Goal: Information Seeking & Learning: Find specific page/section

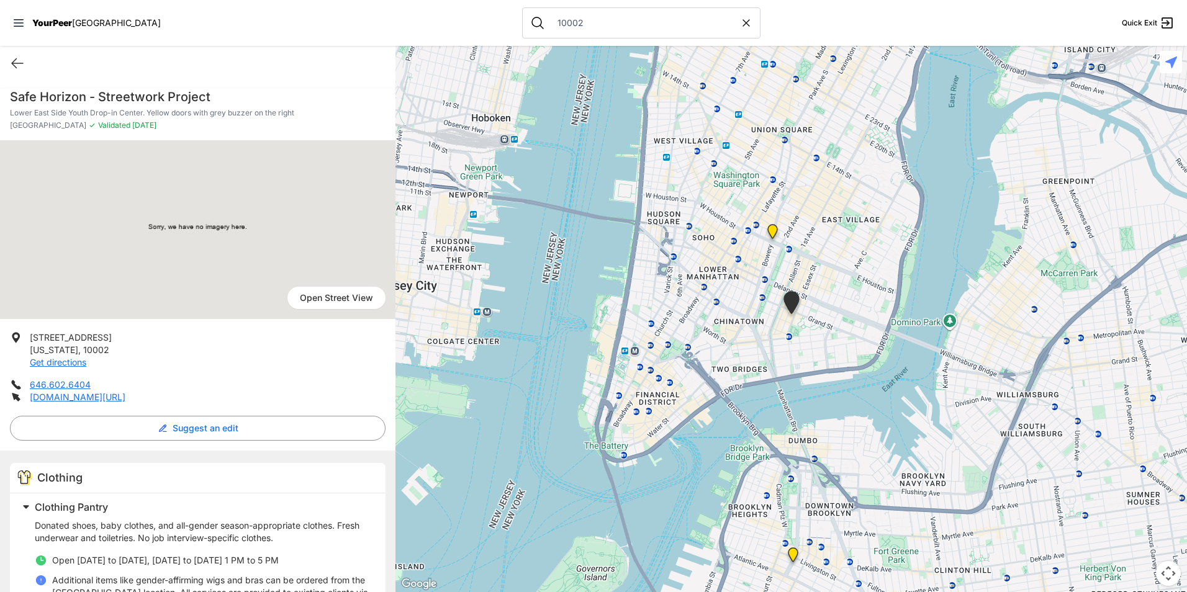
click at [22, 53] on div "Quick Exit" at bounding box center [198, 63] width 396 height 35
click at [592, 19] on input "10002" at bounding box center [645, 23] width 190 height 12
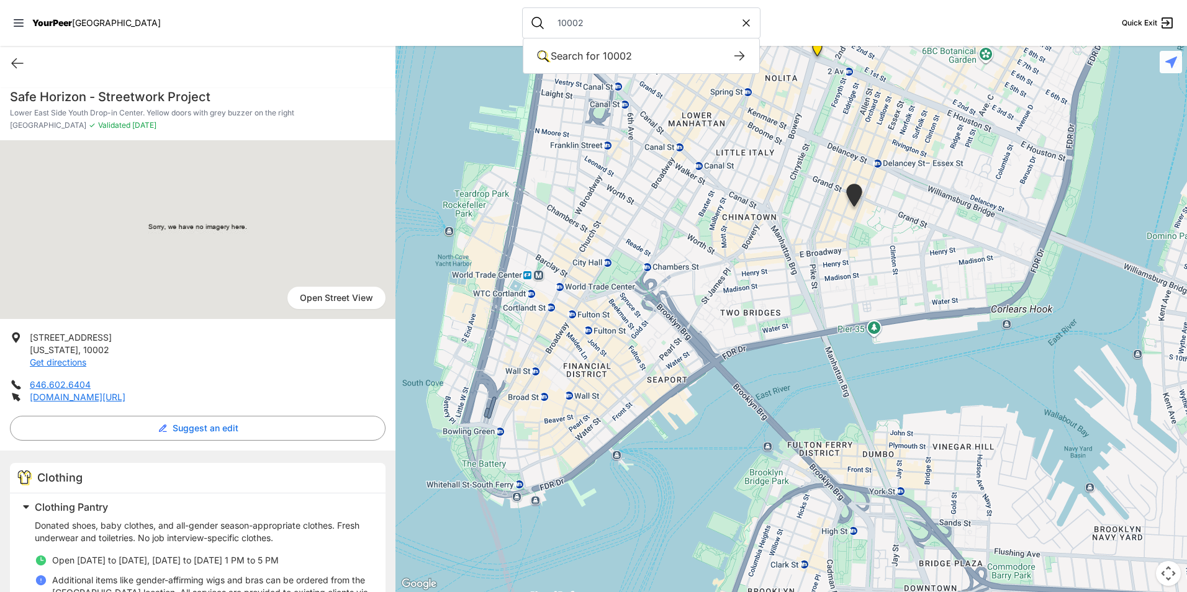
drag, startPoint x: 739, startPoint y: 199, endPoint x: 726, endPoint y: 192, distance: 14.7
click at [726, 192] on div at bounding box center [792, 319] width 792 height 546
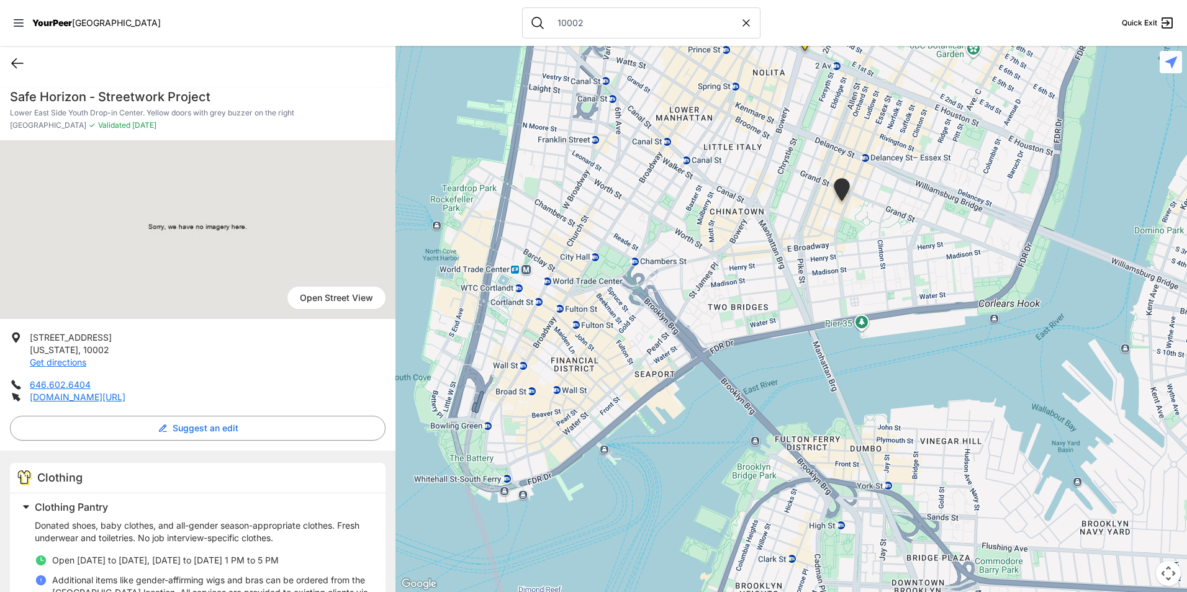
click at [22, 60] on icon at bounding box center [17, 63] width 15 height 15
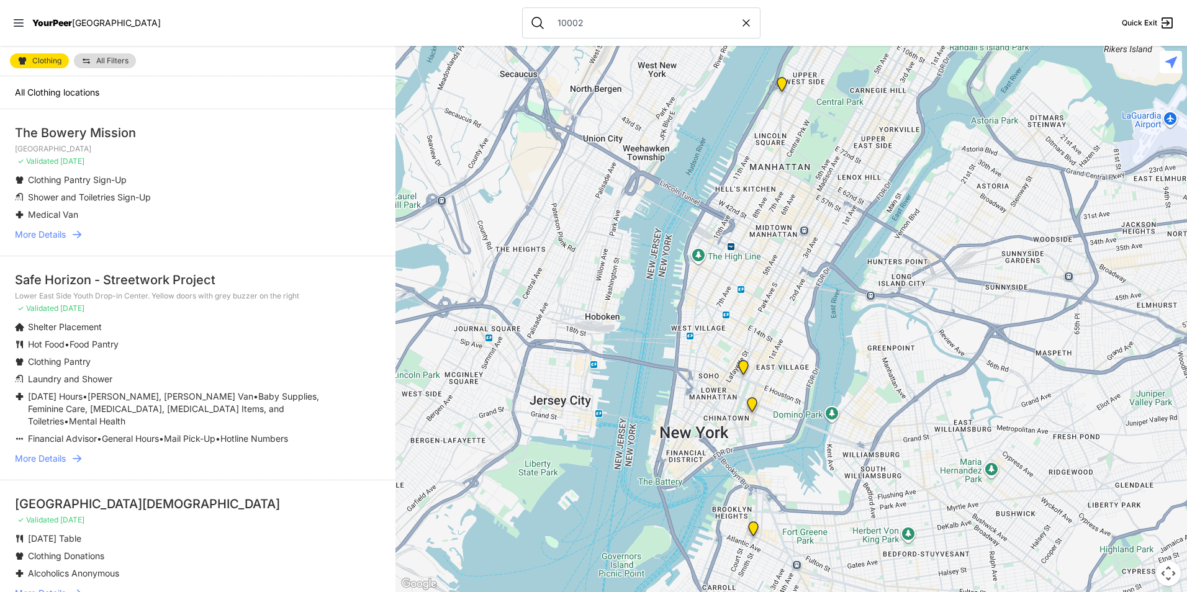
click at [26, 71] on div "Clothing All Filters" at bounding box center [198, 61] width 396 height 30
click at [27, 65] on link "Clothing" at bounding box center [39, 60] width 59 height 15
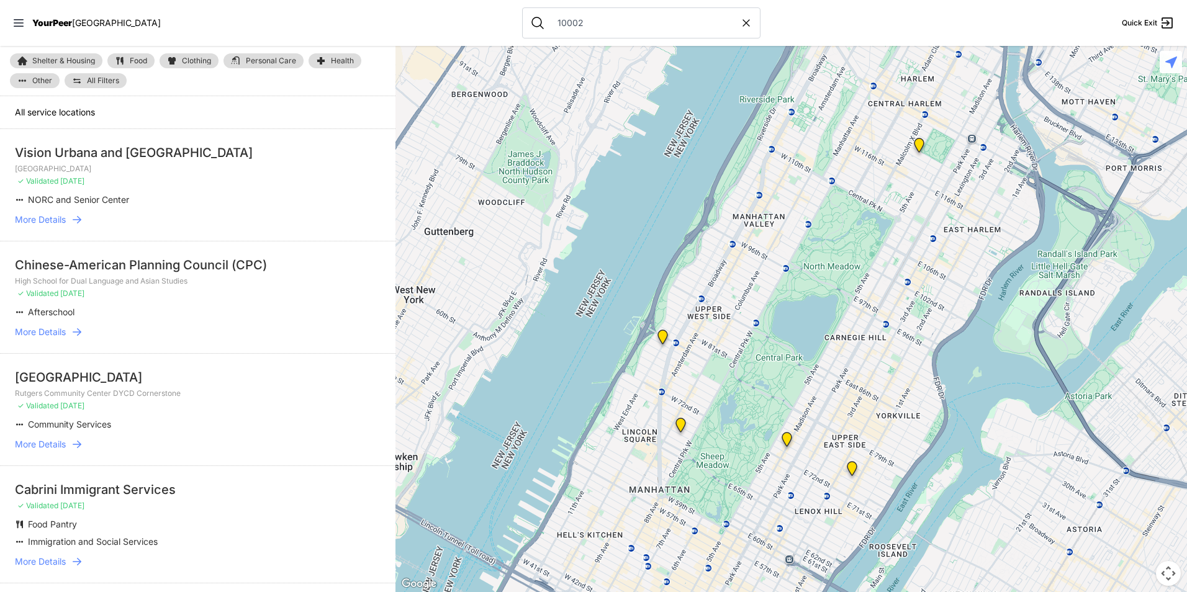
click at [137, 60] on span "Food" at bounding box center [138, 60] width 17 height 7
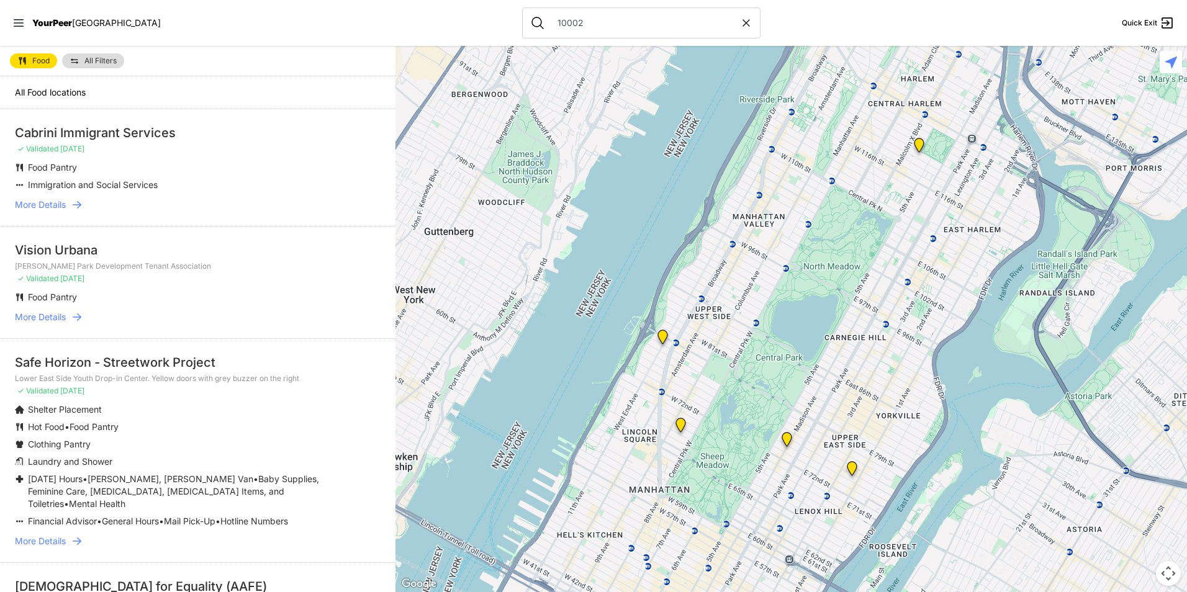
click at [87, 60] on span "All Filters" at bounding box center [100, 60] width 32 height 7
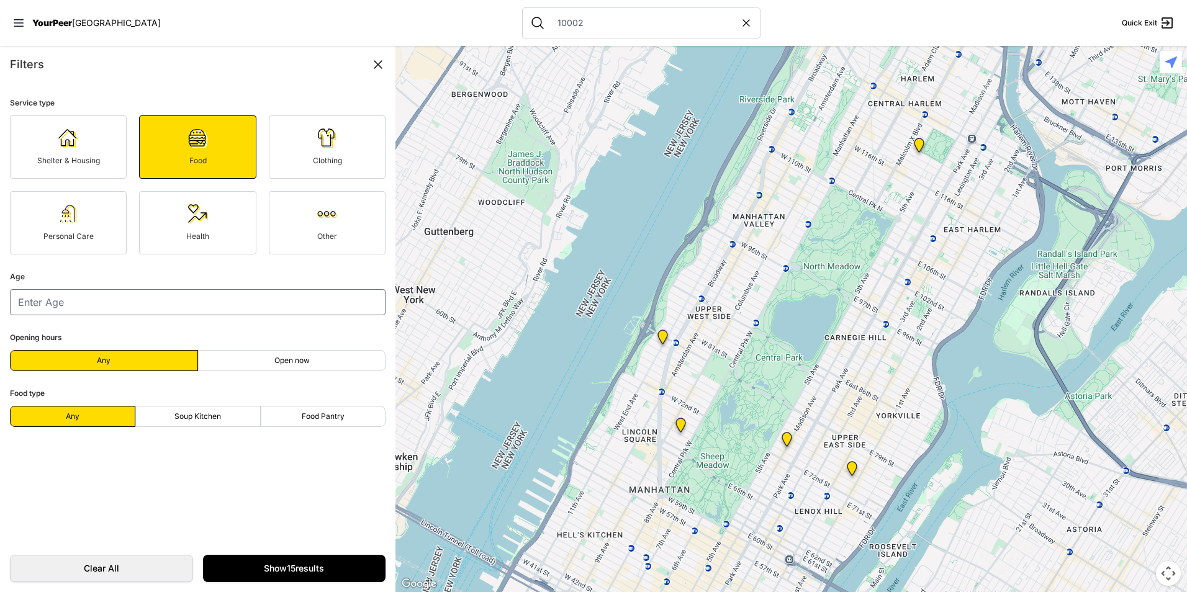
click at [237, 420] on label "Soup Kitchen" at bounding box center [197, 416] width 125 height 21
click at [198, 417] on input "Soup Kitchen" at bounding box center [197, 417] width 1 height 1
radio input "true"
click at [205, 430] on form "Service type Shelter & Housing Food Clothing Personal Care Health Other Age Ope…" at bounding box center [198, 314] width 396 height 462
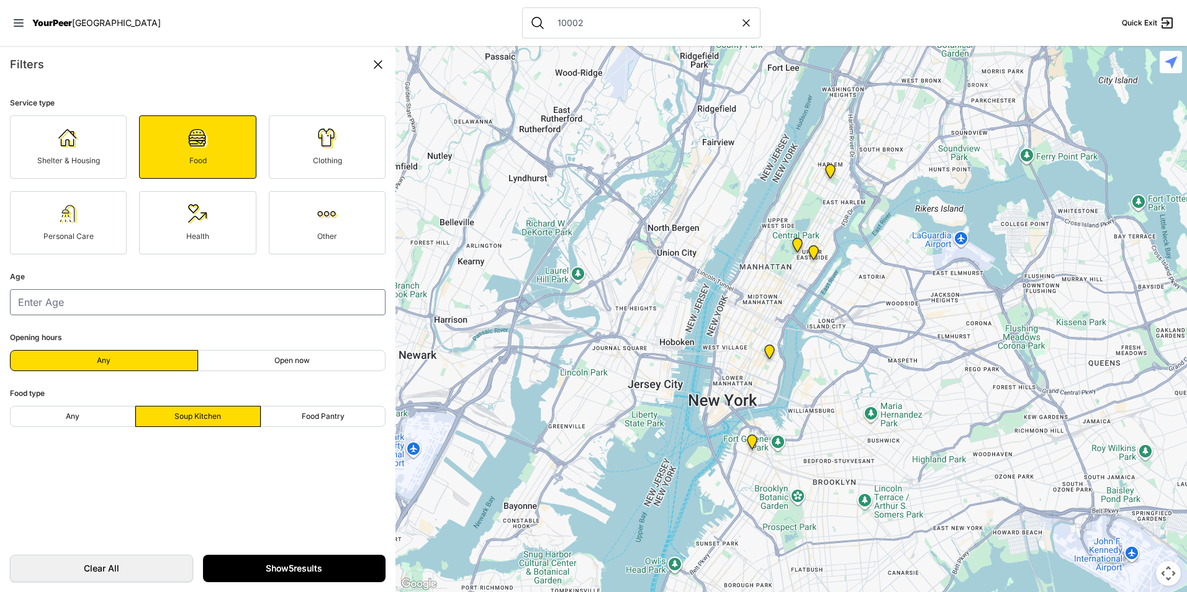
click at [237, 561] on link "Show 5 results" at bounding box center [294, 568] width 183 height 27
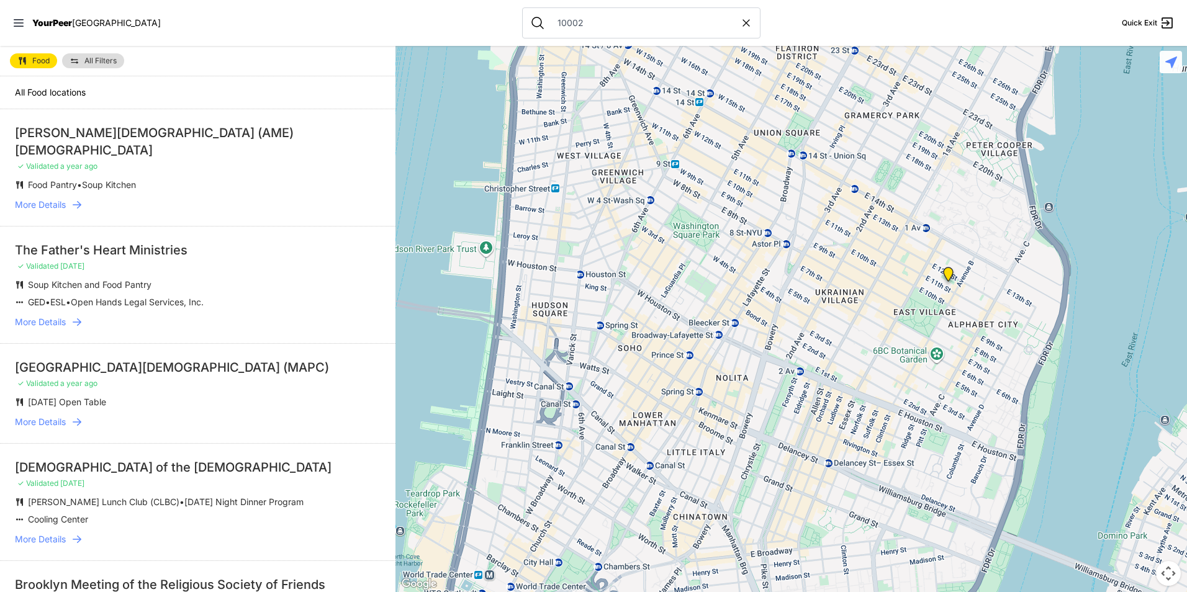
click at [948, 274] on img at bounding box center [948, 277] width 25 height 30
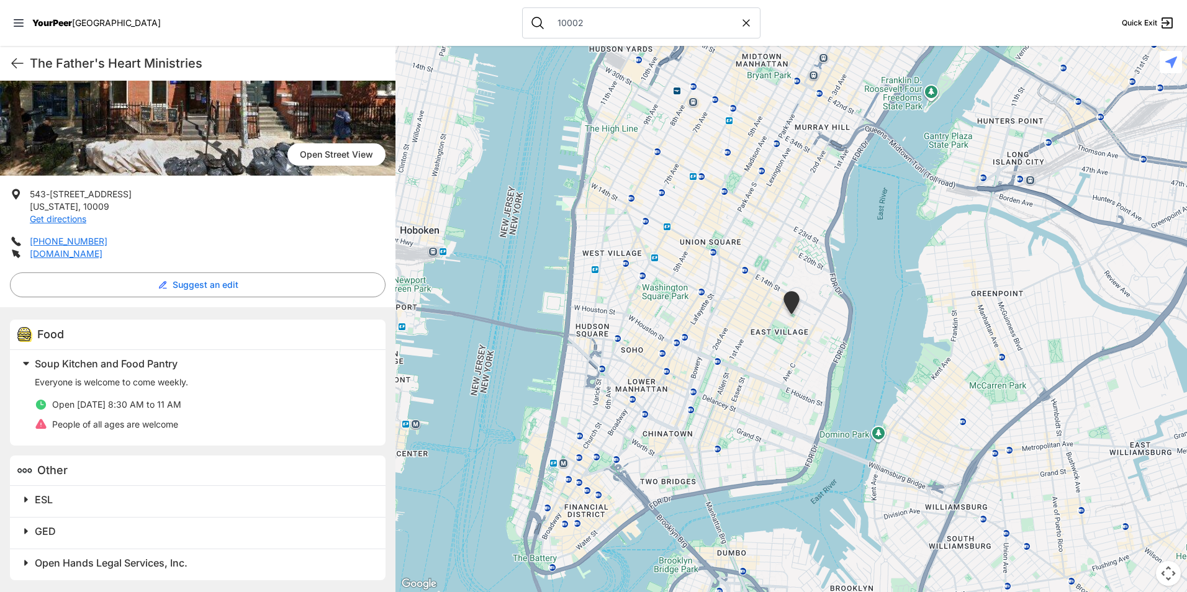
scroll to position [132, 0]
click at [11, 55] on div "The Father's Heart Ministries Quick Exit" at bounding box center [198, 63] width 396 height 35
click at [19, 59] on icon at bounding box center [17, 63] width 15 height 15
